Goal: Find contact information: Find contact information

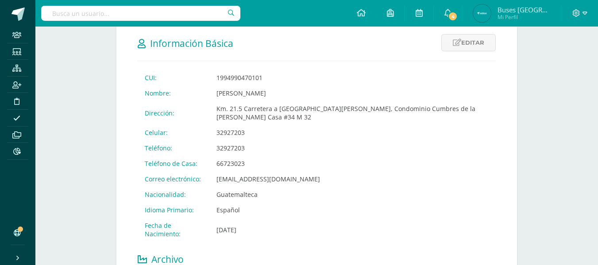
type input "[PERSON_NAME]"
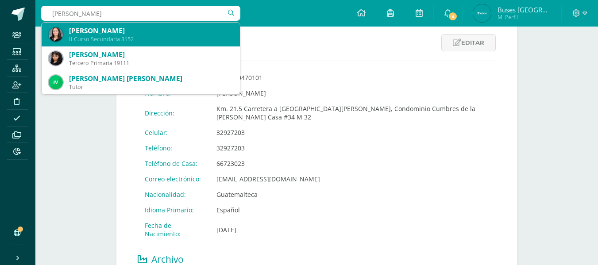
click at [129, 30] on div "[PERSON_NAME]" at bounding box center [151, 30] width 164 height 9
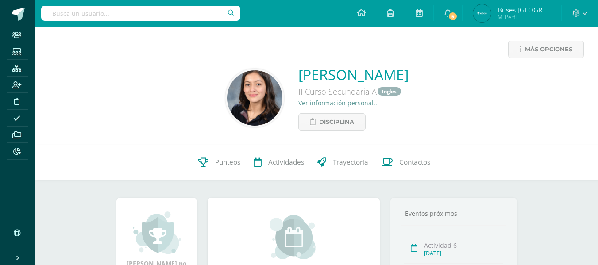
click at [299, 103] on link "Ver información personal..." at bounding box center [339, 103] width 81 height 8
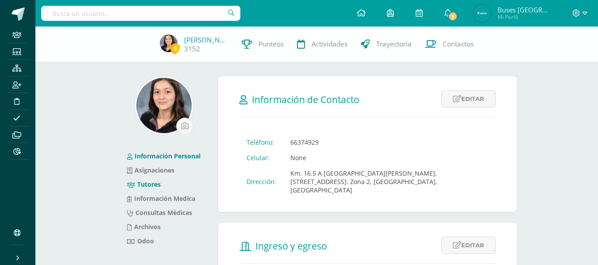
click at [151, 187] on link "Tutores" at bounding box center [144, 184] width 34 height 8
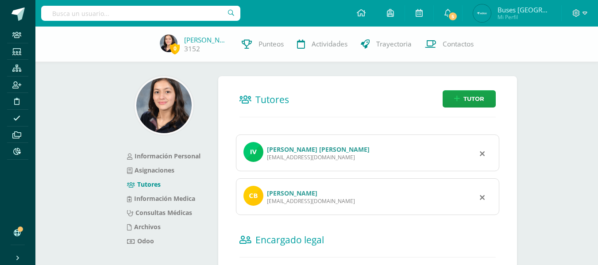
drag, startPoint x: 267, startPoint y: 157, endPoint x: 343, endPoint y: 160, distance: 76.3
click at [343, 160] on div "Ileana Catalina Velásquez Gómez de Barzanallana ileanavelasquez@icloud.com" at bounding box center [368, 153] width 264 height 37
copy div "ileanavelasquez@icloud.com"
